Goal: Book appointment/travel/reservation

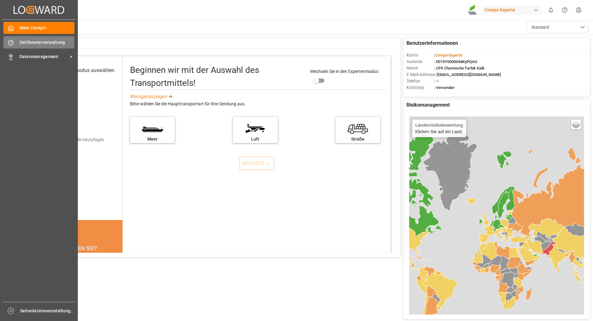
click at [23, 43] on font "Zeitfensterverwaltung" at bounding box center [42, 42] width 46 height 5
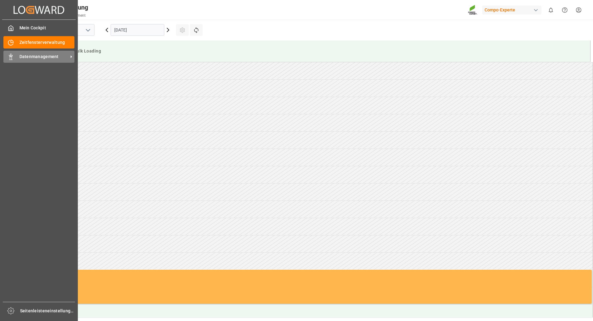
scroll to position [307, 0]
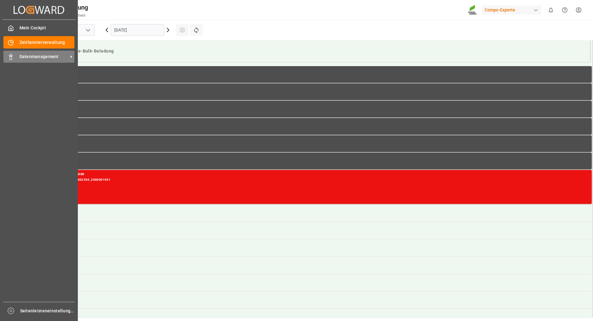
click at [21, 54] on span "Datenmanagement" at bounding box center [43, 56] width 49 height 6
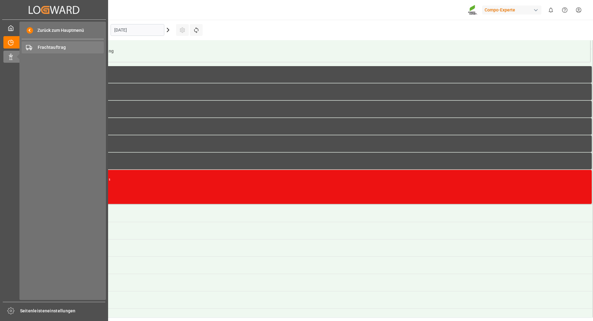
click at [70, 51] on div "Frachtauftrag Frachtauftrag" at bounding box center [63, 47] width 82 height 12
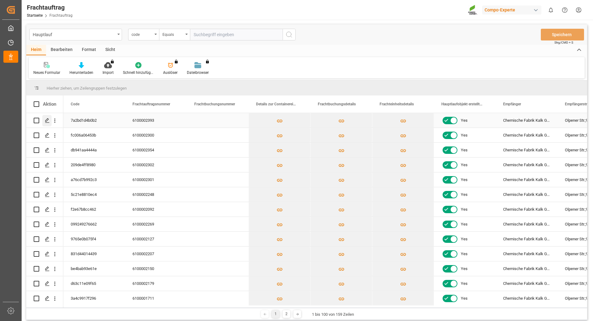
click at [49, 120] on icon "Drücken Sie die LEERTASTE, um diese Zeile auszuwählen." at bounding box center [47, 120] width 5 height 5
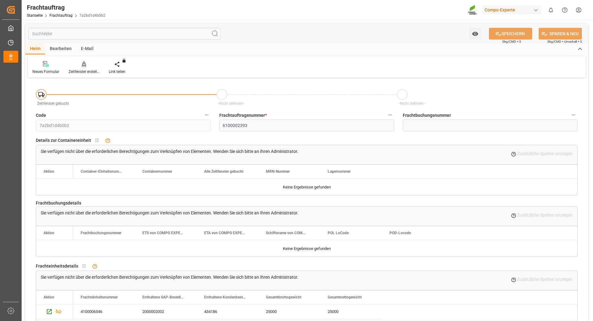
click at [83, 69] on div "Zeitfenster erstellen" at bounding box center [84, 68] width 40 height 14
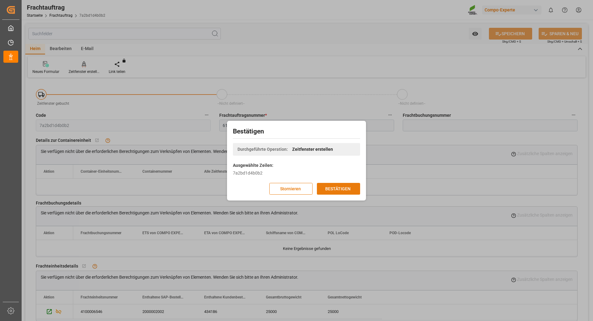
click at [346, 189] on font "BESTÄTIGEN" at bounding box center [337, 188] width 25 height 5
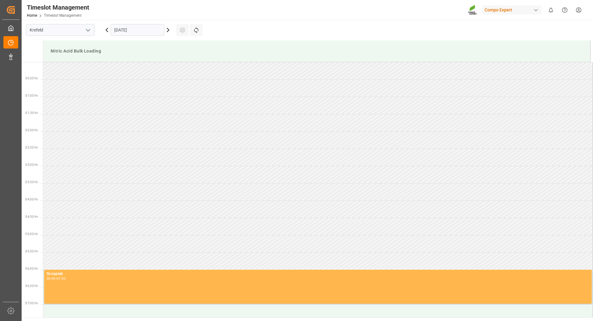
scroll to position [307, 0]
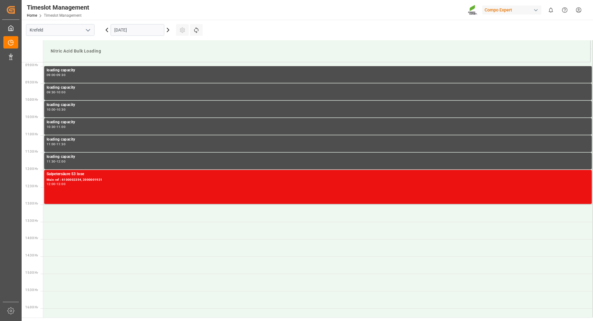
click at [134, 29] on input "[DATE]" at bounding box center [138, 30] width 54 height 12
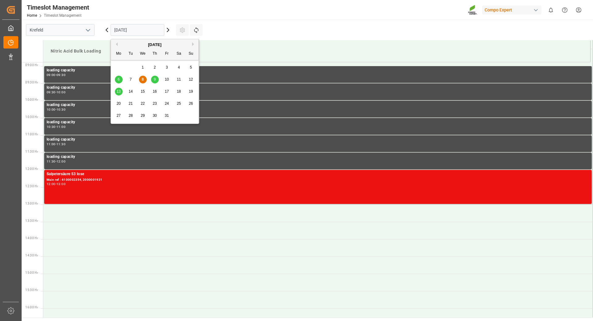
click at [169, 82] on span "10" at bounding box center [167, 79] width 4 height 4
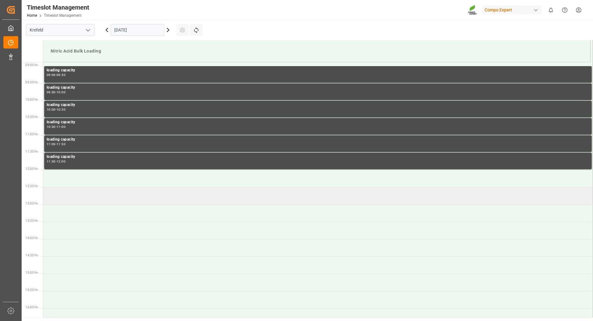
scroll to position [400, 0]
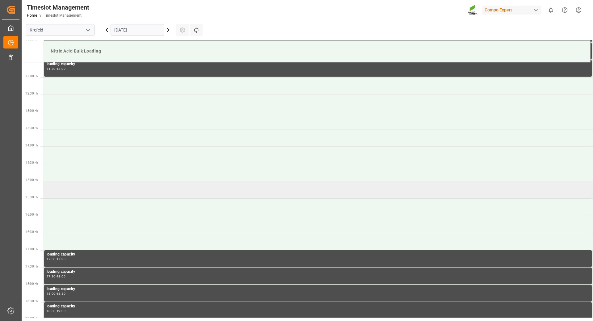
click at [118, 186] on td at bounding box center [318, 189] width 550 height 17
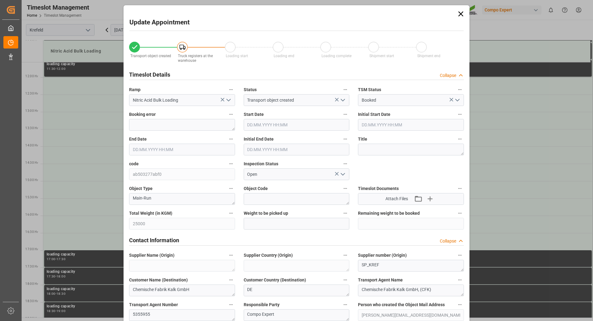
type input "[DATE] 15:00"
type input "[DATE] 15:30"
type input "[DATE] 10:02"
type input "[DATE] 08:16"
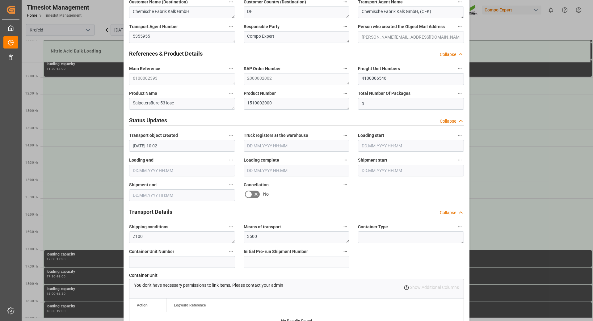
scroll to position [534, 0]
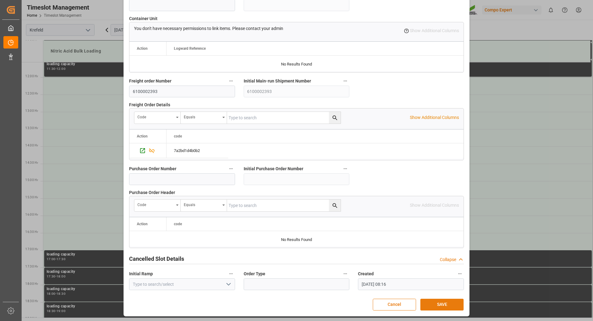
click at [453, 306] on button "SAVE" at bounding box center [441, 305] width 43 height 12
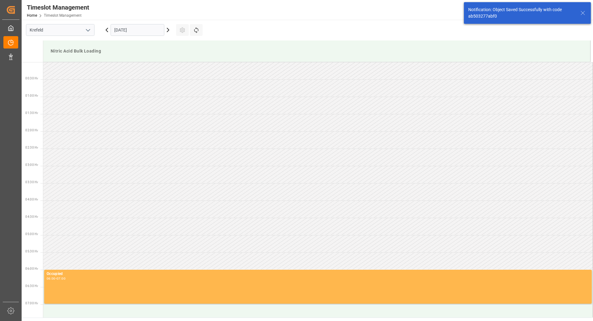
scroll to position [480, 0]
